Goal: Task Accomplishment & Management: Manage account settings

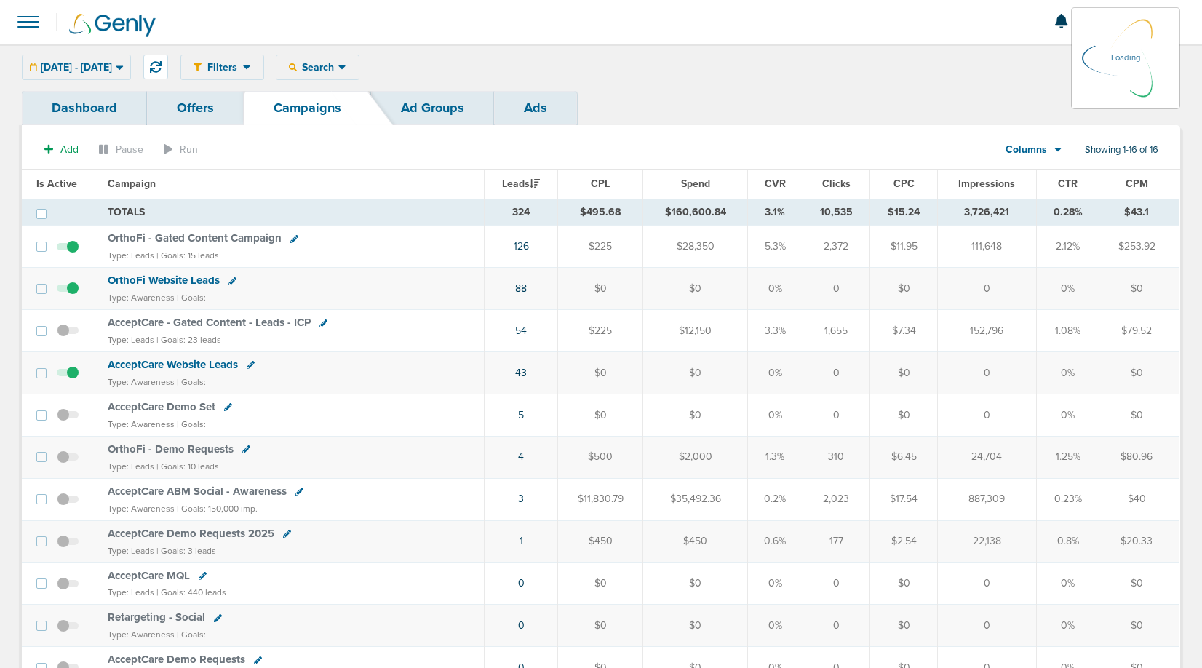
click at [101, 67] on div "01.01.2025 - 09.10.2025 Today Yesterday Last 7 Days Last 14 Days This Month Las…" at bounding box center [76, 67] width 109 height 25
click at [102, 67] on span "01.01.2025 - 09.10.2025" at bounding box center [76, 68] width 71 height 10
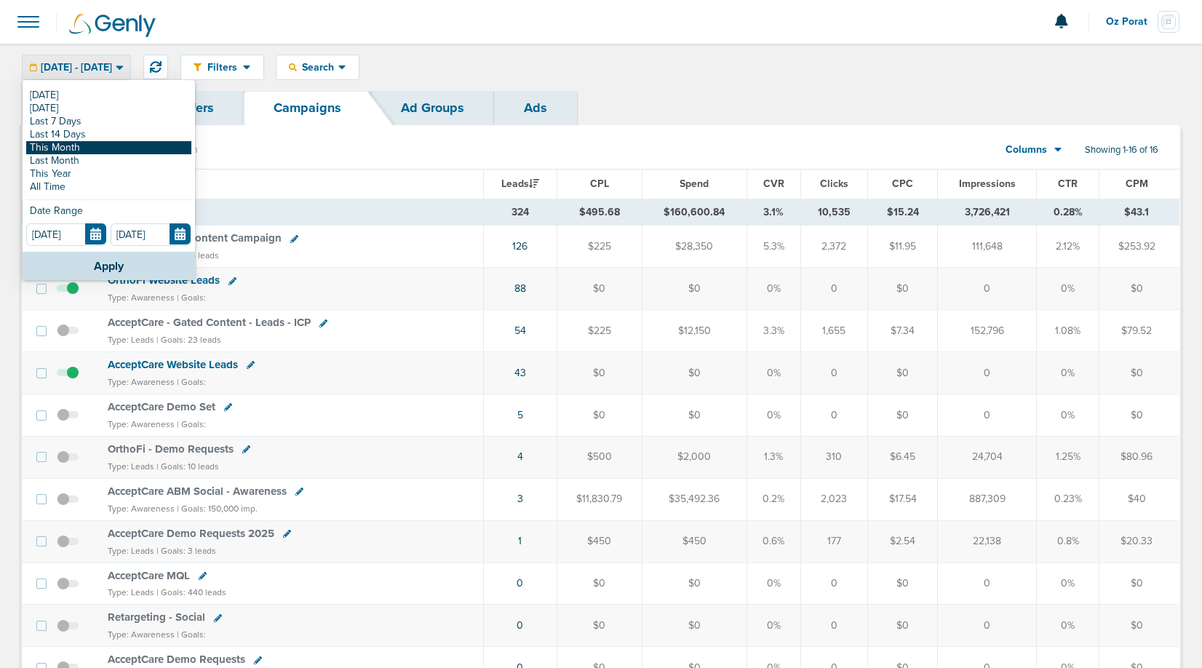
click at [82, 151] on link "This Month" at bounding box center [108, 147] width 165 height 13
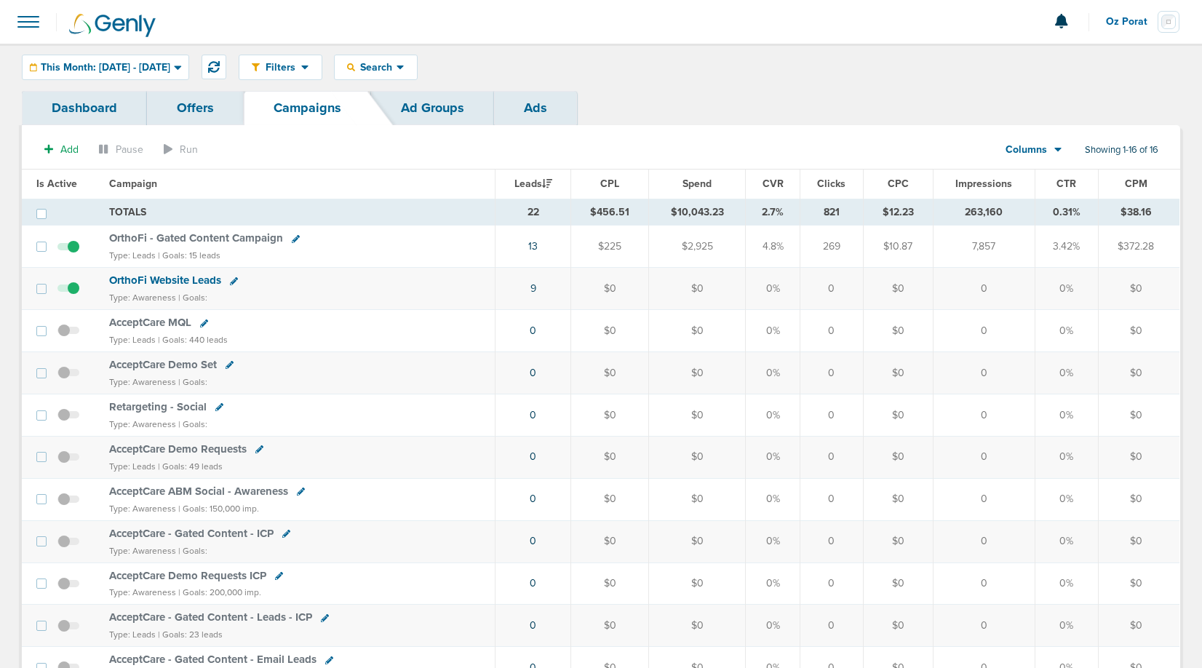
click at [90, 117] on link "Dashboard" at bounding box center [84, 108] width 125 height 34
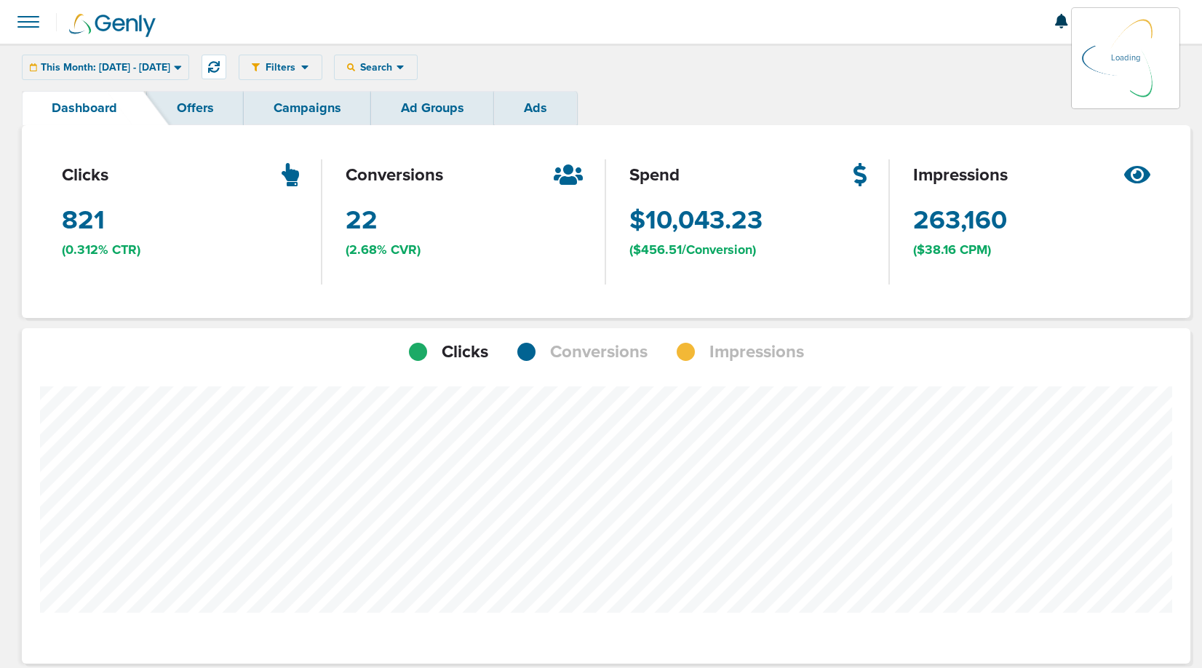
scroll to position [1133, 1158]
click at [586, 367] on div at bounding box center [606, 531] width 1168 height 335
click at [585, 360] on span "Conversions" at bounding box center [598, 352] width 97 height 25
click at [171, 76] on div "This Month: 09.01.2025 - 09.30.2025" at bounding box center [106, 67] width 166 height 24
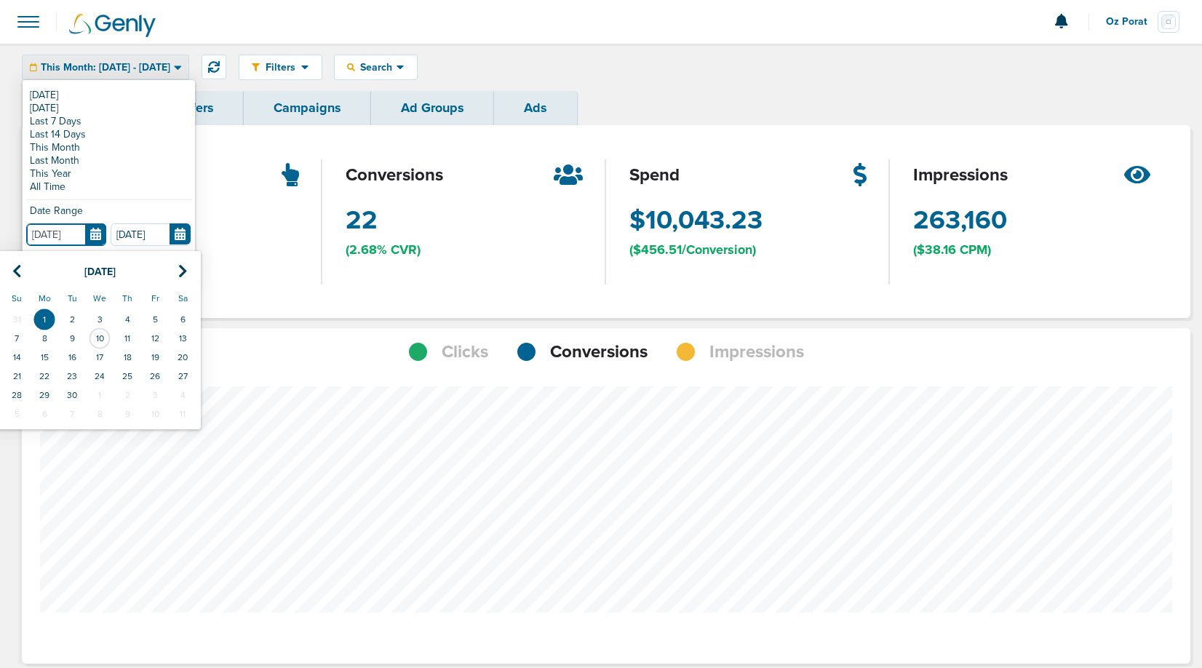
click at [92, 223] on input "09.01.2025" at bounding box center [66, 234] width 80 height 23
click at [17, 261] on th at bounding box center [17, 272] width 28 height 30
click at [154, 316] on td "1" at bounding box center [155, 319] width 28 height 19
type input "08.01.2025"
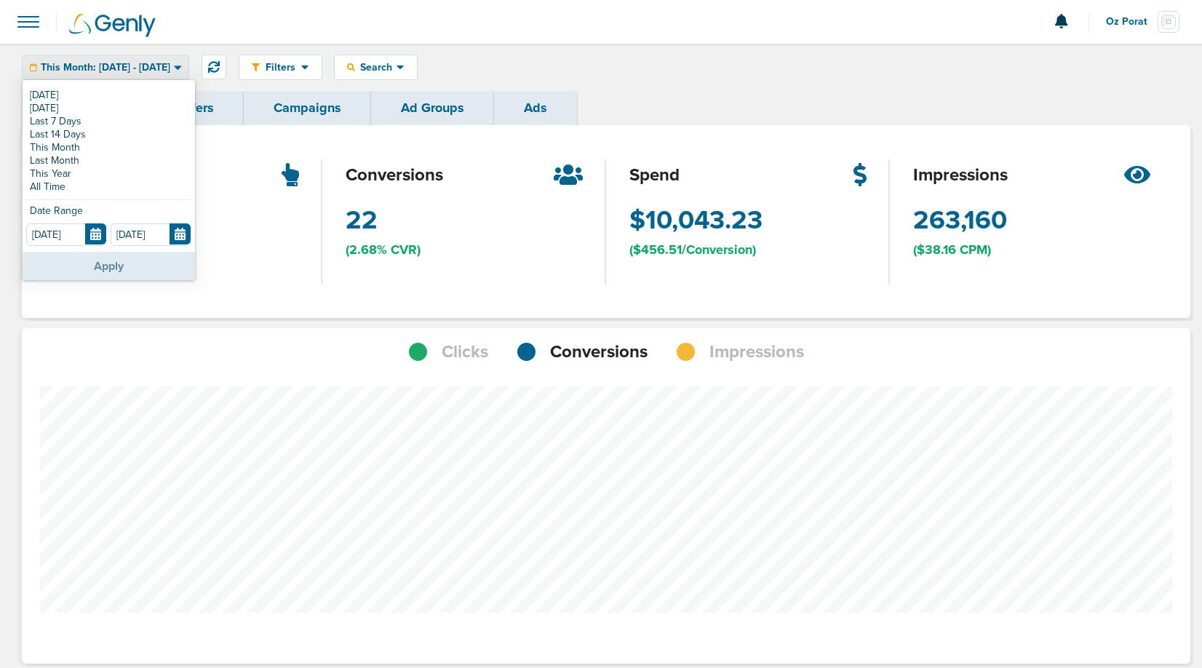
click at [126, 252] on button "Apply" at bounding box center [109, 266] width 172 height 28
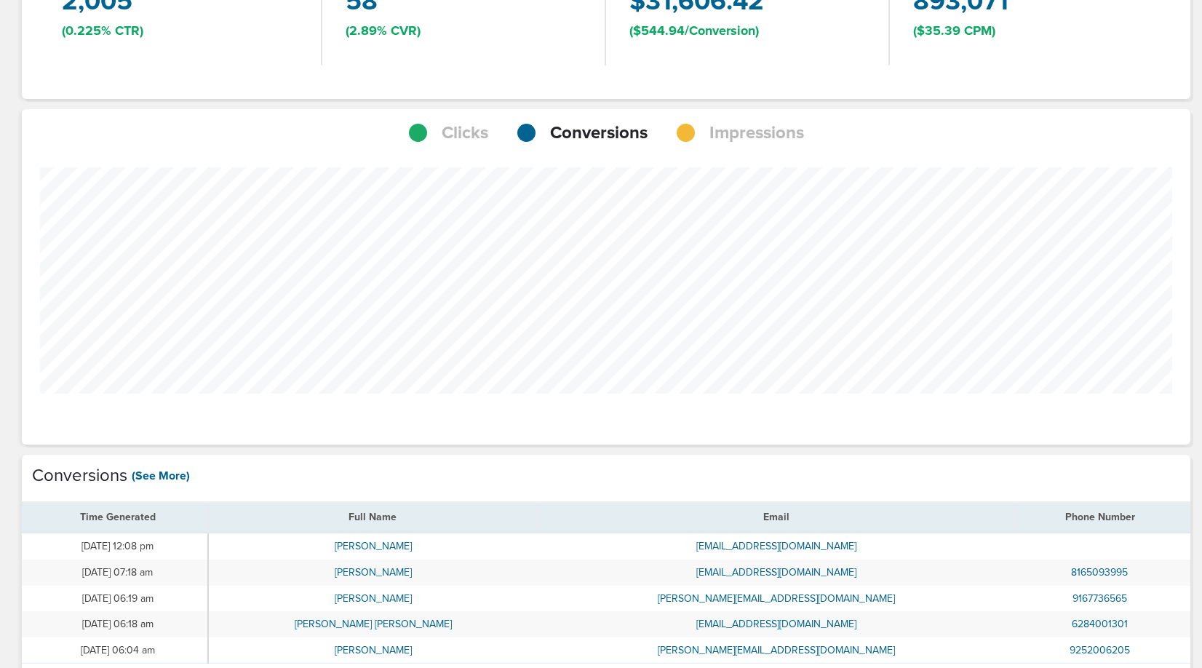
scroll to position [206, 0]
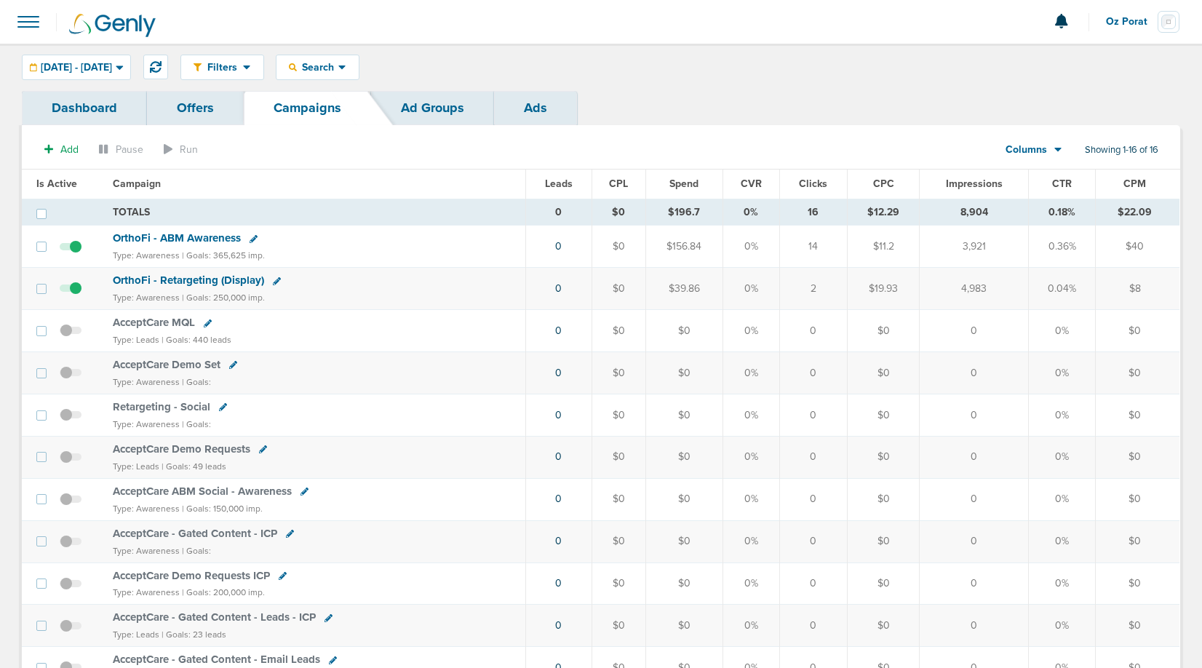
click at [1135, 17] on span "Oz Porat" at bounding box center [1132, 22] width 52 height 10
click at [1103, 61] on link "Sign Out" at bounding box center [1108, 63] width 146 height 18
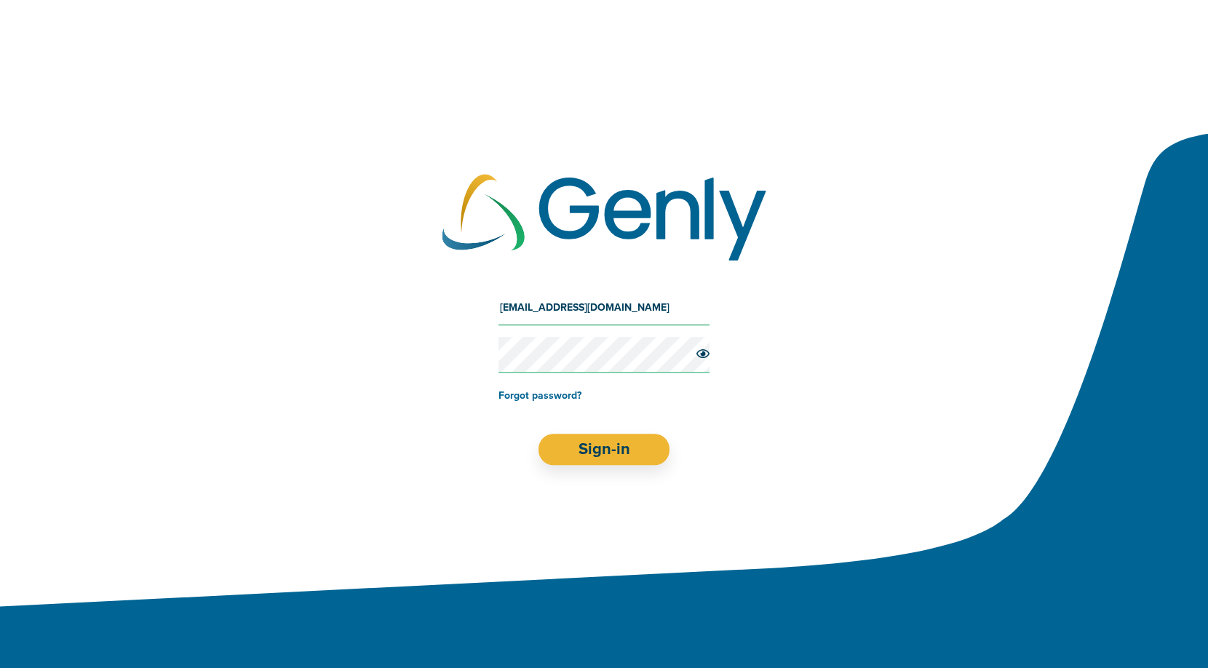
click at [593, 295] on input "[EMAIL_ADDRESS][DOMAIN_NAME]" at bounding box center [603, 307] width 211 height 35
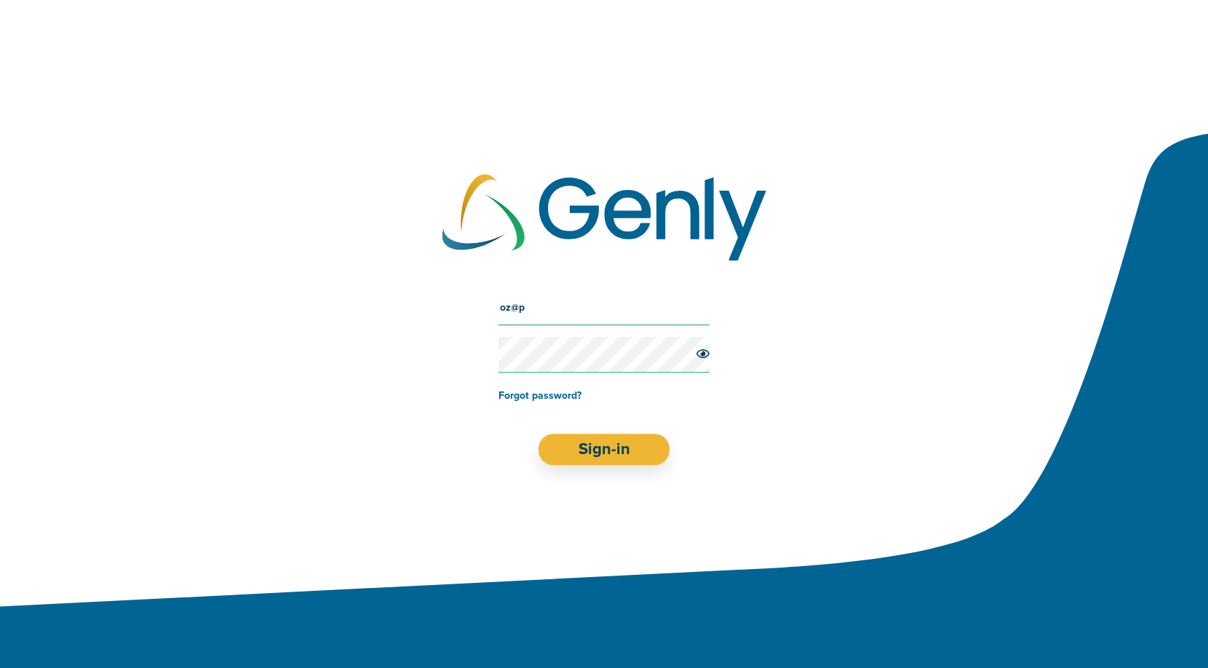
type input "[EMAIL_ADDRESS][DOMAIN_NAME]"
click at [607, 455] on button "Sign-in" at bounding box center [604, 449] width 132 height 31
